Goal: Task Accomplishment & Management: Manage account settings

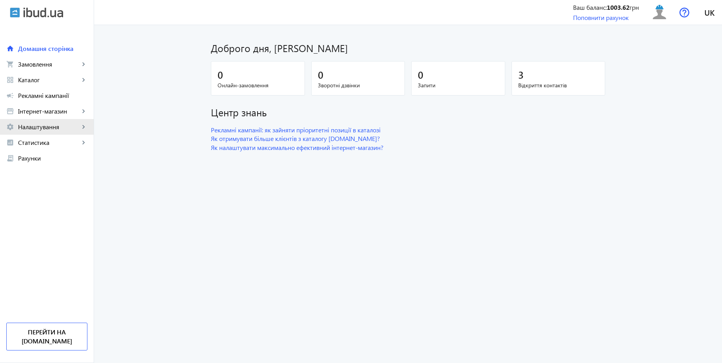
click at [49, 130] on span "Налаштування" at bounding box center [49, 127] width 62 height 8
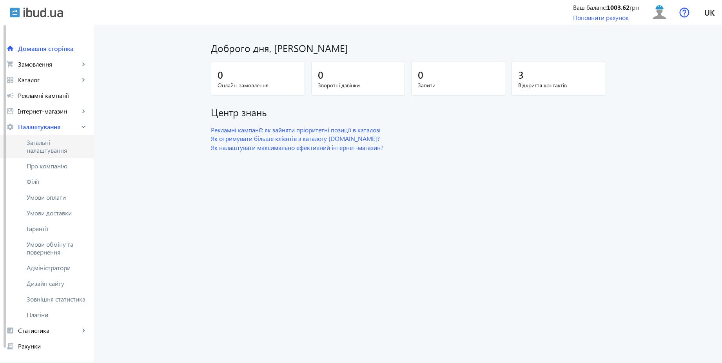
click at [59, 144] on span "Загальні налаштування" at bounding box center [57, 147] width 61 height 16
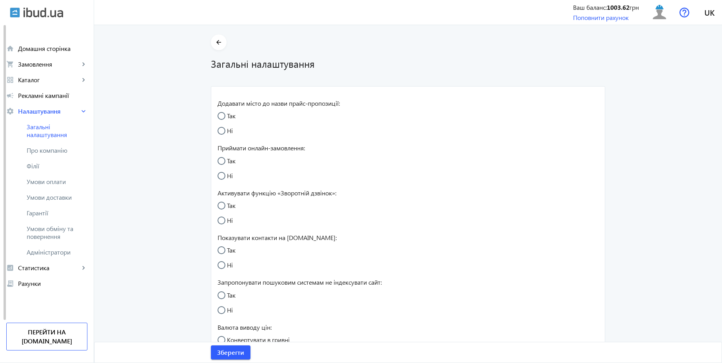
radio input "true"
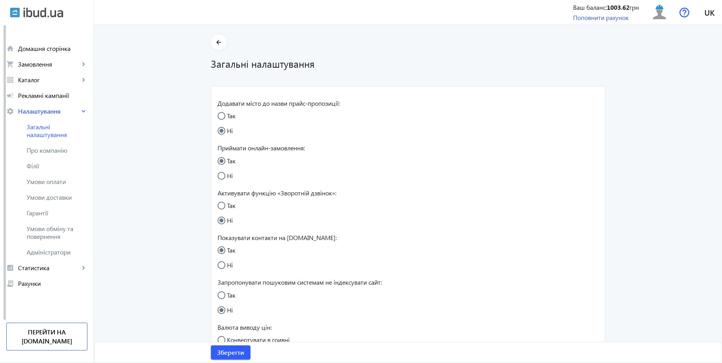
radio input "true"
click at [226, 207] on input "Так" at bounding box center [226, 210] width 16 height 16
radio input "true"
click at [234, 352] on span "Зберегти" at bounding box center [230, 353] width 27 height 9
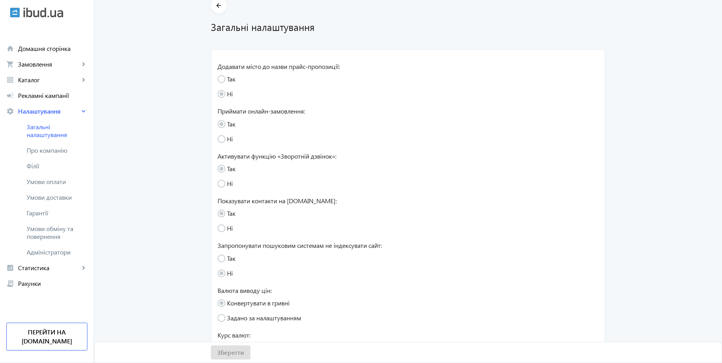
scroll to position [144, 0]
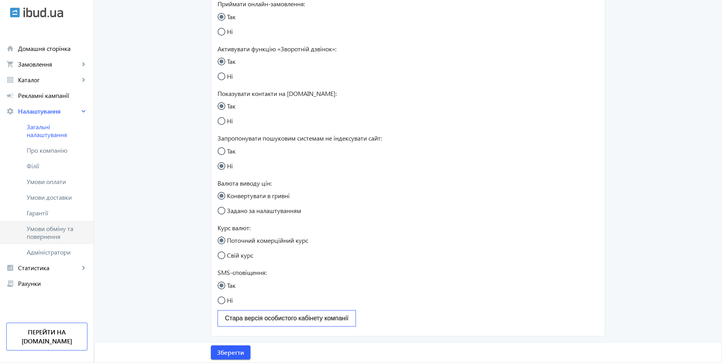
click at [56, 231] on span "Умови обміну та повернення" at bounding box center [57, 233] width 61 height 16
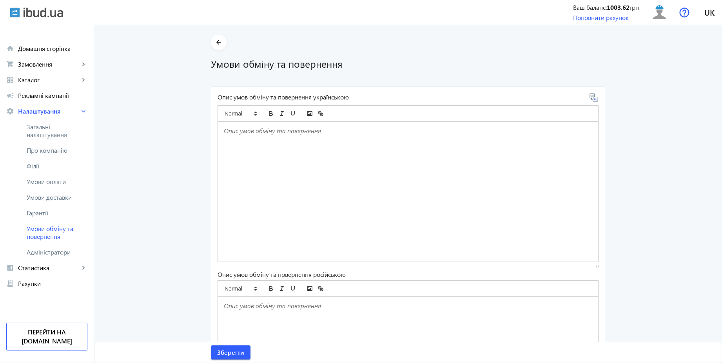
click at [251, 174] on div at bounding box center [408, 192] width 380 height 140
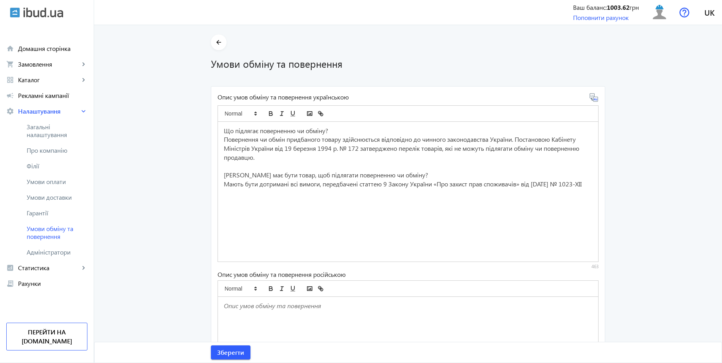
click at [593, 101] on icon at bounding box center [594, 97] width 8 height 8
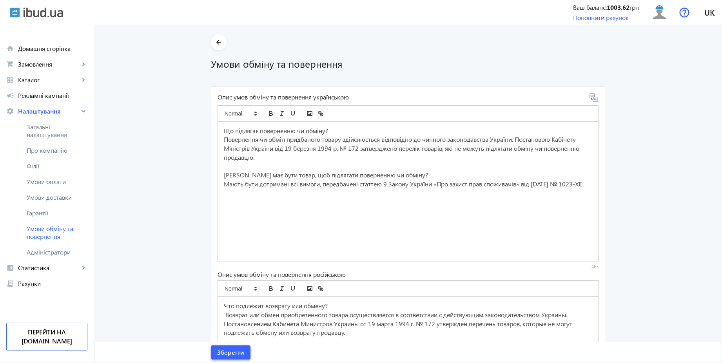
click at [234, 358] on span "submit" at bounding box center [231, 352] width 40 height 19
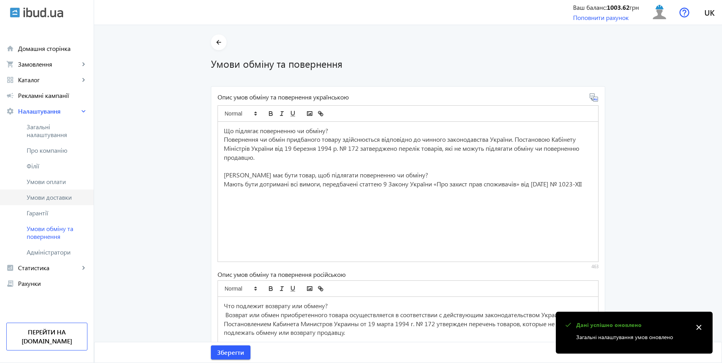
click at [60, 200] on span "Умови доставки" at bounding box center [57, 198] width 61 height 8
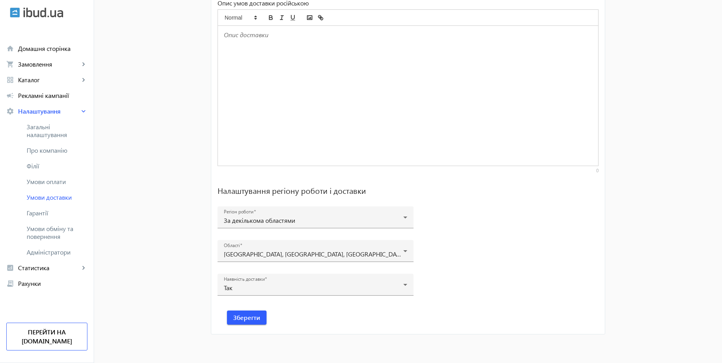
scroll to position [26, 0]
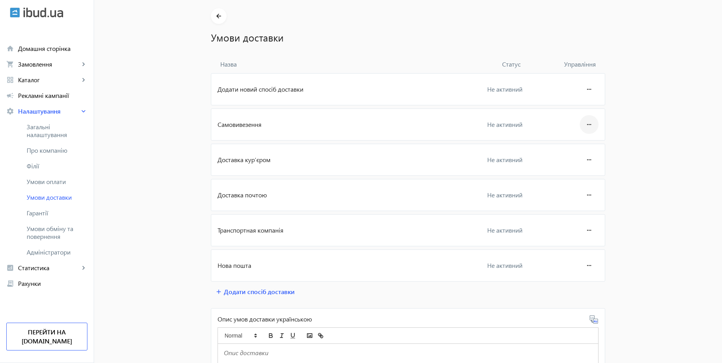
click at [588, 124] on mat-icon "more_horiz" at bounding box center [589, 124] width 9 height 19
click at [569, 147] on span "Редагувати" at bounding box center [574, 147] width 31 height 6
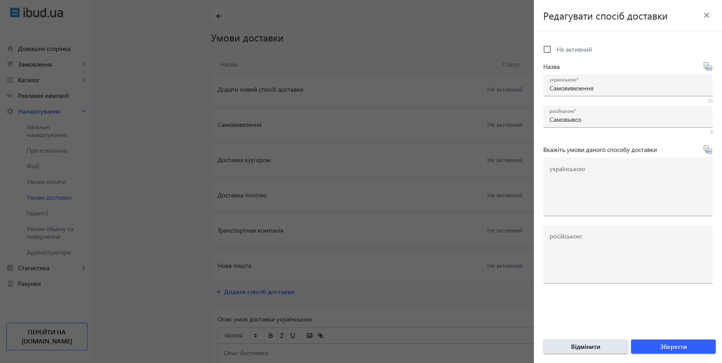
click at [558, 47] on span "Не активний" at bounding box center [574, 49] width 35 height 8
click at [555, 47] on input "Не активний" at bounding box center [548, 50] width 16 height 16
checkbox input "true"
click at [676, 346] on span "Зберегти" at bounding box center [673, 347] width 27 height 9
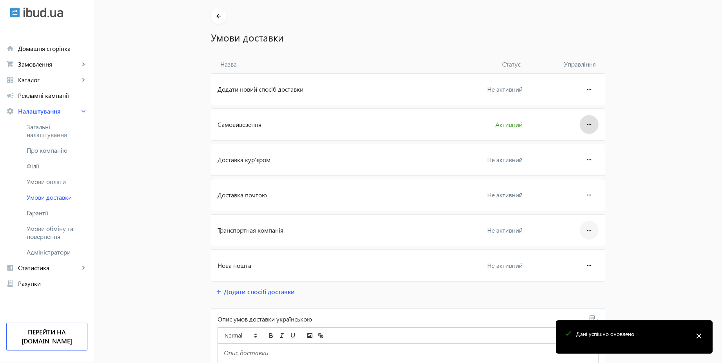
click at [588, 227] on mat-icon "more_horiz" at bounding box center [589, 230] width 9 height 19
click at [559, 251] on span "Редагувати" at bounding box center [574, 252] width 31 height 6
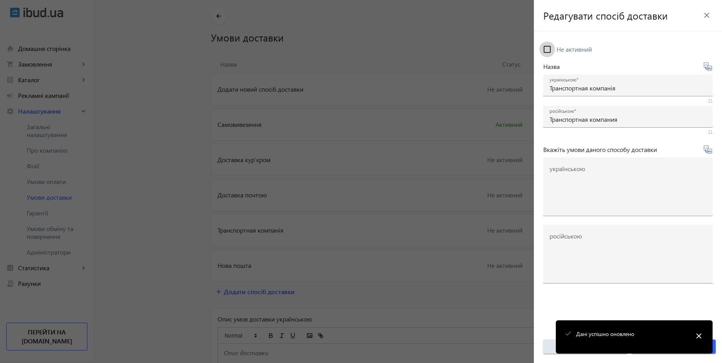
click at [550, 49] on input "Не активний" at bounding box center [548, 50] width 16 height 16
checkbox input "true"
click at [699, 338] on mat-icon "close" at bounding box center [699, 337] width 12 height 12
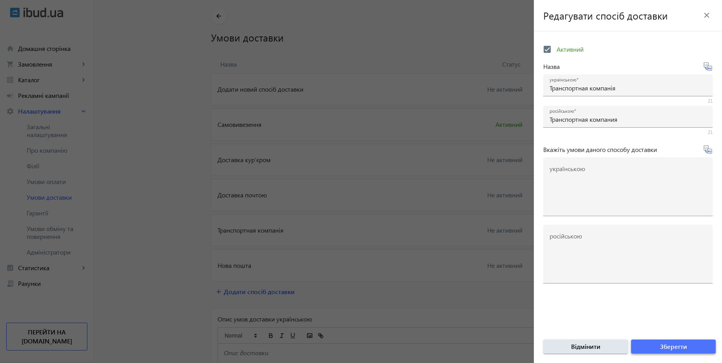
click at [692, 347] on span "submit" at bounding box center [673, 347] width 85 height 19
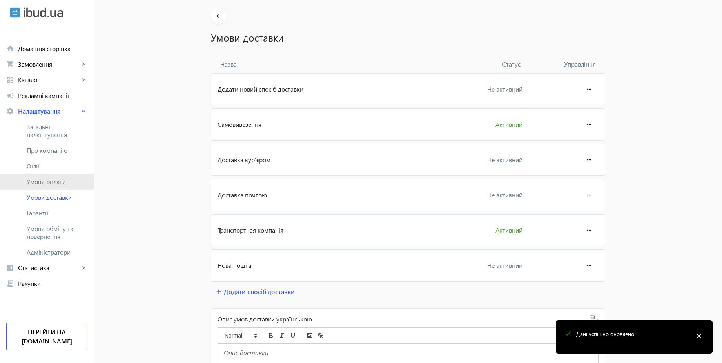
click at [58, 187] on link "Умови оплати" at bounding box center [47, 182] width 94 height 16
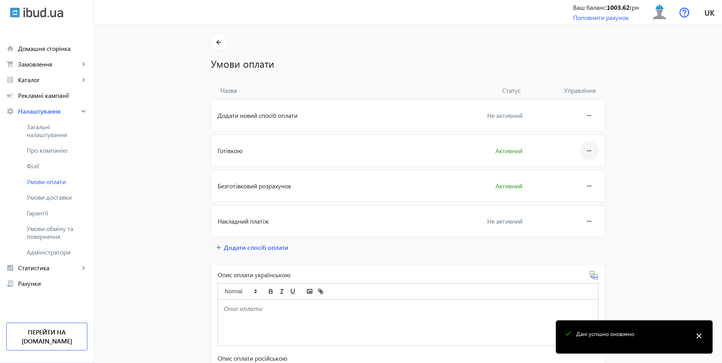
click at [589, 153] on mat-icon "more_horiz" at bounding box center [589, 151] width 9 height 19
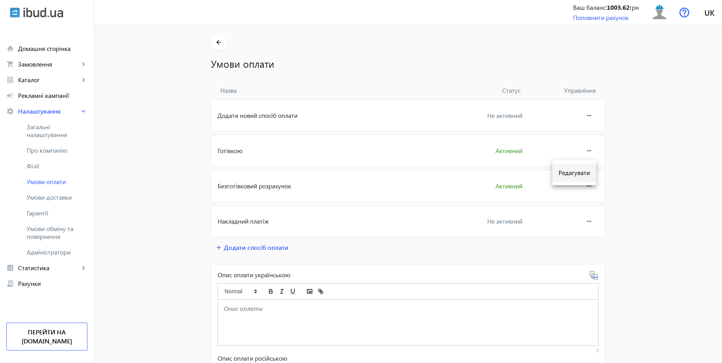
click at [580, 173] on span "Редагувати" at bounding box center [574, 173] width 31 height 6
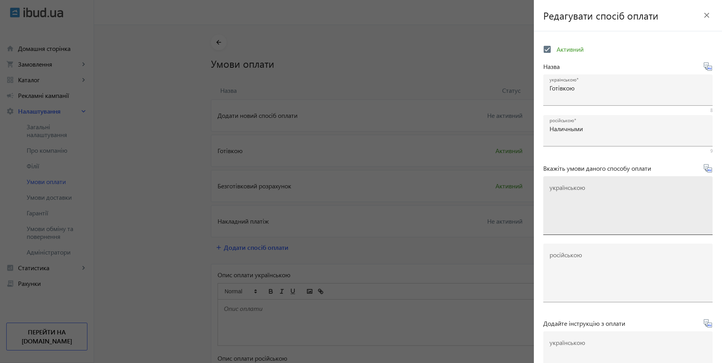
click at [596, 191] on textarea "українською" at bounding box center [628, 209] width 157 height 46
paste textarea "Оплачуйте замовлення готівкою при отриманні товару в нашому офісі чи у кур'єра"
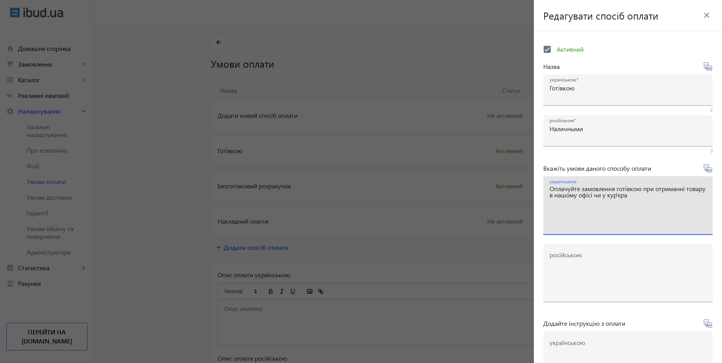
type textarea "Оплачуйте замовлення готівкою при отриманні товару в нашому офісі чи у кур'єра"
click at [708, 170] on icon at bounding box center [709, 170] width 2 height 2
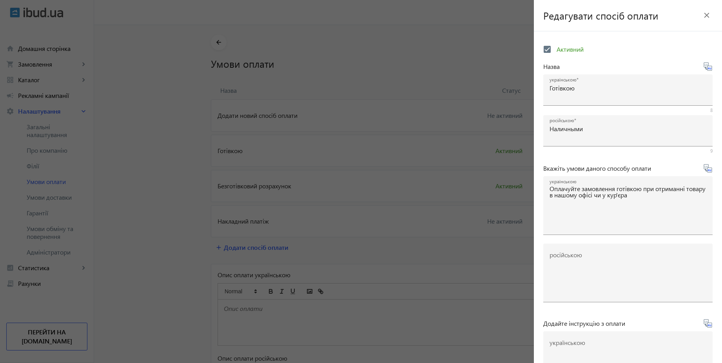
type textarea "Оплачивайте заказ наличными при получении товара в нашем офисе или у курьера"
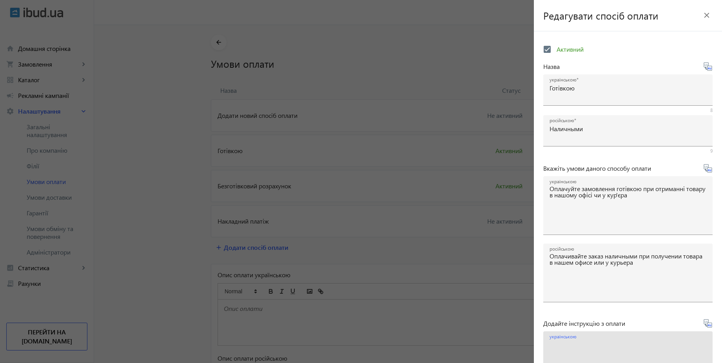
click at [605, 348] on textarea "українською" at bounding box center [628, 364] width 157 height 46
paste textarea "Оплатіть замовлення готівкою при отриманні товару"
type textarea "Оплатіть замовлення готівкою при отриманні товару"
click at [708, 326] on icon at bounding box center [709, 326] width 2 height 2
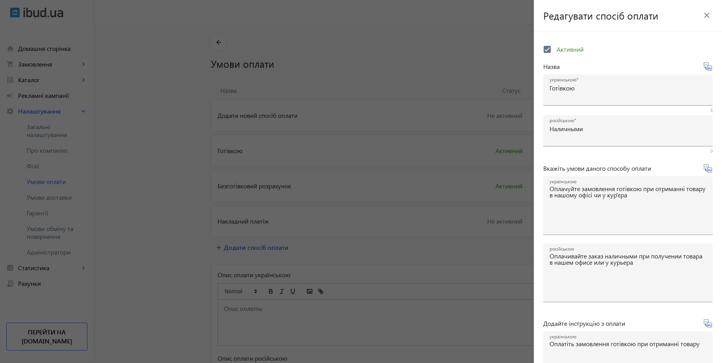
type textarea "Оплатите заказ наличными при получении товара"
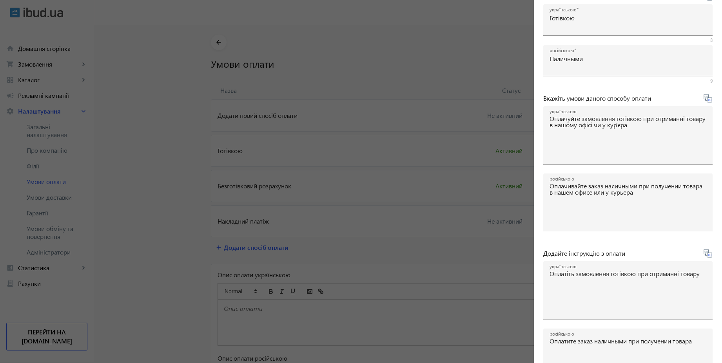
scroll to position [130, 0]
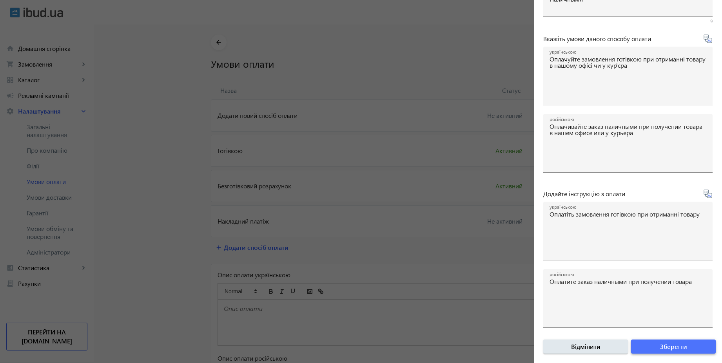
click at [682, 348] on span "Зберегти" at bounding box center [673, 347] width 27 height 9
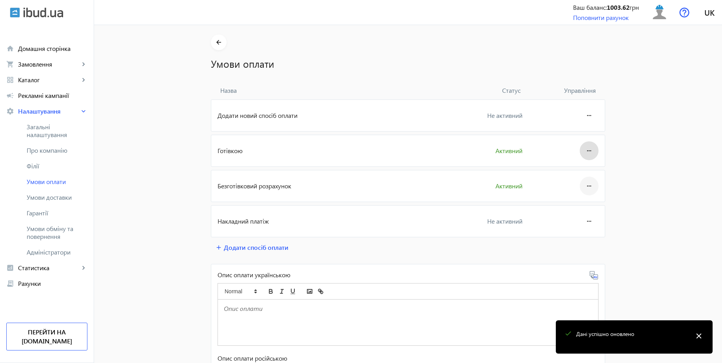
click at [587, 182] on mat-icon "more_horiz" at bounding box center [589, 186] width 9 height 19
click at [571, 208] on span "Редагувати" at bounding box center [574, 208] width 31 height 6
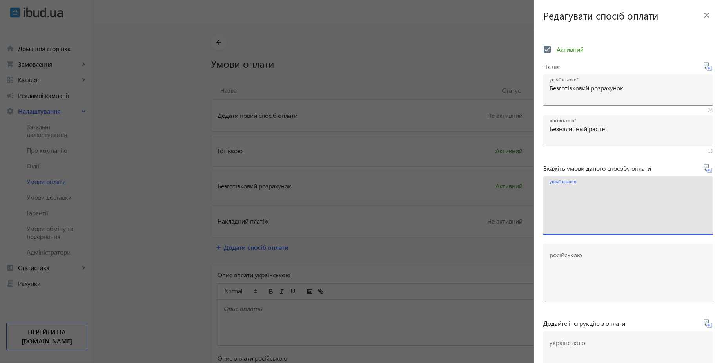
click at [590, 191] on textarea "українською" at bounding box center [628, 209] width 157 height 46
paste textarea "Оплачуйте замовлення переказом із будь-якого банку України чи по реквізитах у с…"
type textarea "Оплачуйте замовлення переказом із будь-якого банку України чи по реквізитах у с…"
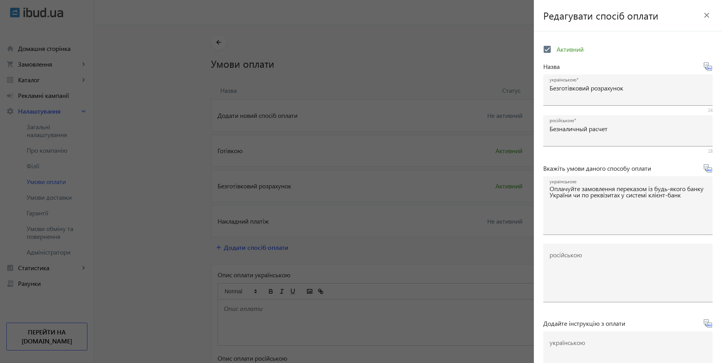
click at [710, 171] on icon at bounding box center [711, 170] width 2 height 2
type textarea "Оплачивайте заказ переводом из любого банка или по реквизитам в системе клиент-…"
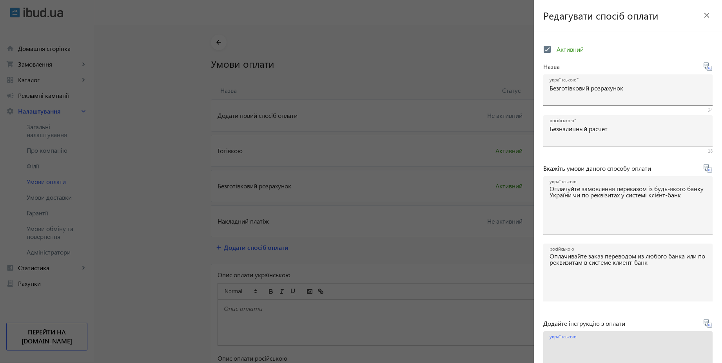
click at [583, 352] on textarea "українською" at bounding box center [628, 364] width 157 height 46
paste textarea "Оплатіть замовлення згідно реквізитів рахунка-фактури"
type textarea "Оплатіть замовлення згідно реквізитів рахунка-фактури"
click at [706, 328] on icon at bounding box center [707, 323] width 9 height 9
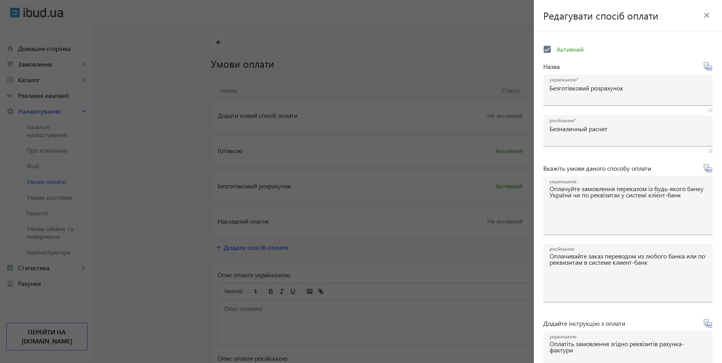
type textarea "Оплатите заказ согласно реквизитам счета-фактуры"
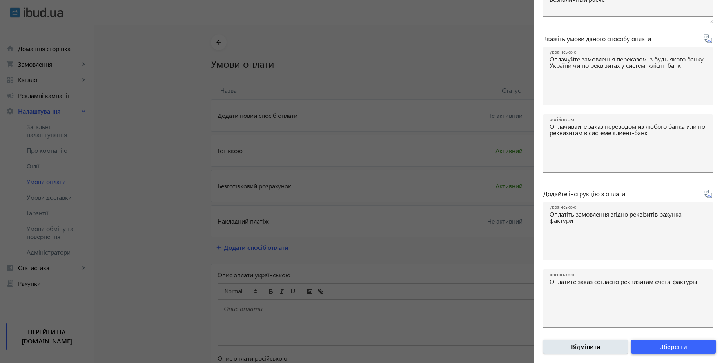
click at [661, 347] on span "Зберегти" at bounding box center [673, 347] width 27 height 9
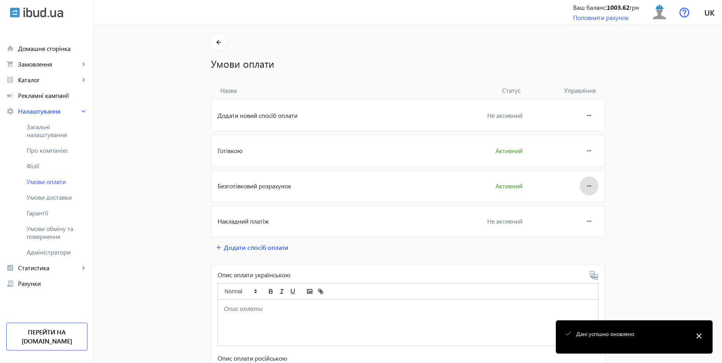
scroll to position [141, 0]
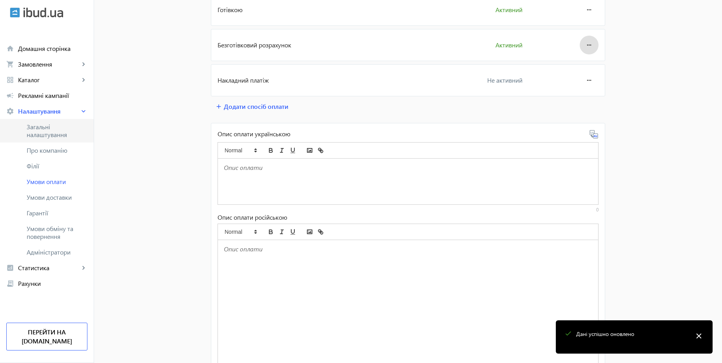
click at [46, 123] on span "Загальні налаштування" at bounding box center [57, 131] width 61 height 16
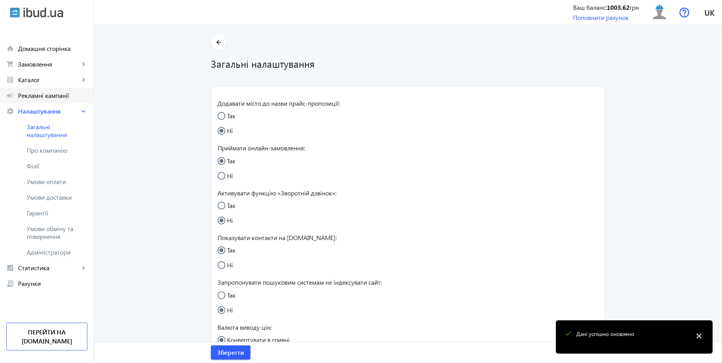
radio input "true"
click at [44, 92] on span "Рекламні кампанії" at bounding box center [52, 96] width 69 height 8
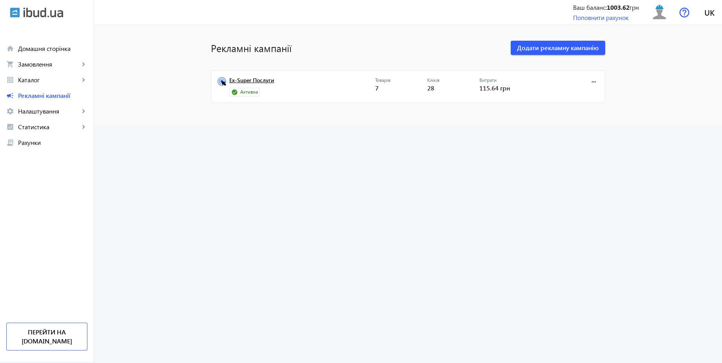
click at [243, 82] on link "Ex-Super Послуги" at bounding box center [302, 82] width 146 height 11
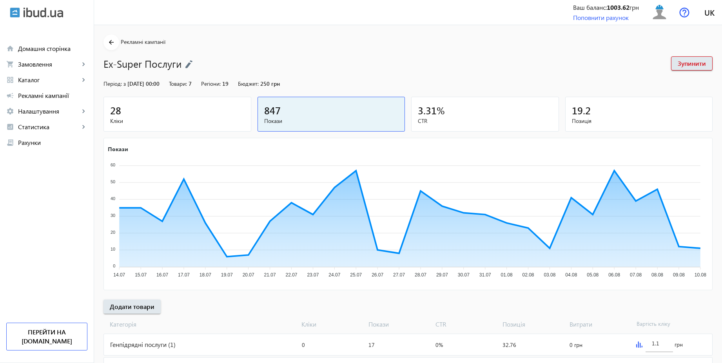
drag, startPoint x: 655, startPoint y: 16, endPoint x: 652, endPoint y: 30, distance: 14.5
click at [655, 15] on img at bounding box center [660, 13] width 18 height 18
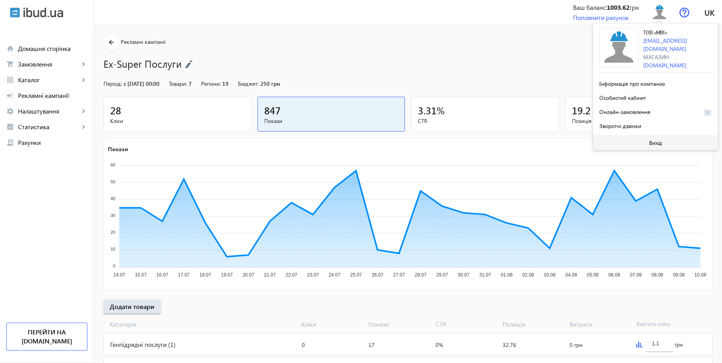
click at [638, 143] on span at bounding box center [655, 143] width 125 height 19
